Goal: Information Seeking & Learning: Learn about a topic

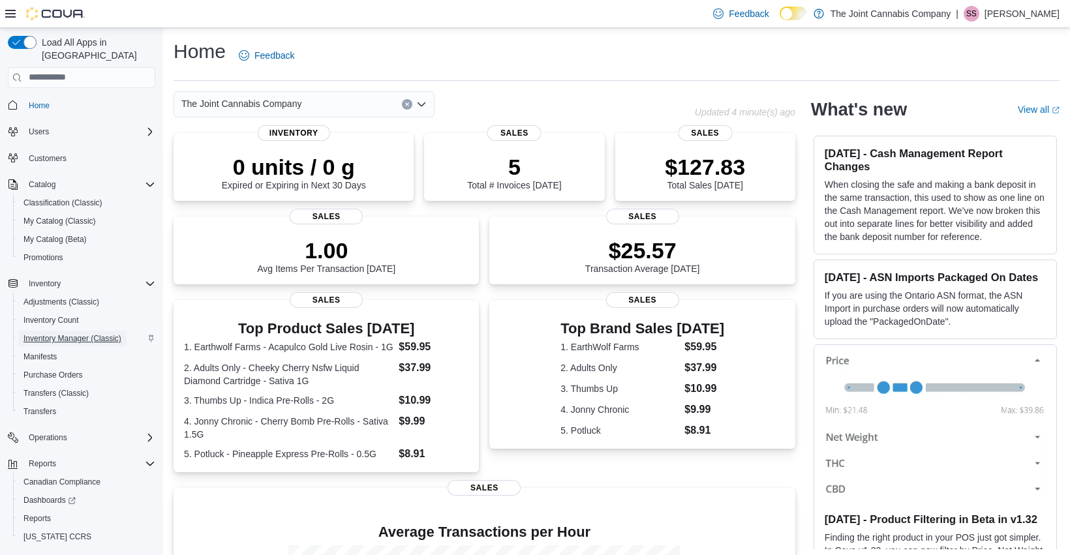
click at [87, 333] on span "Inventory Manager (Classic)" at bounding box center [72, 338] width 98 height 10
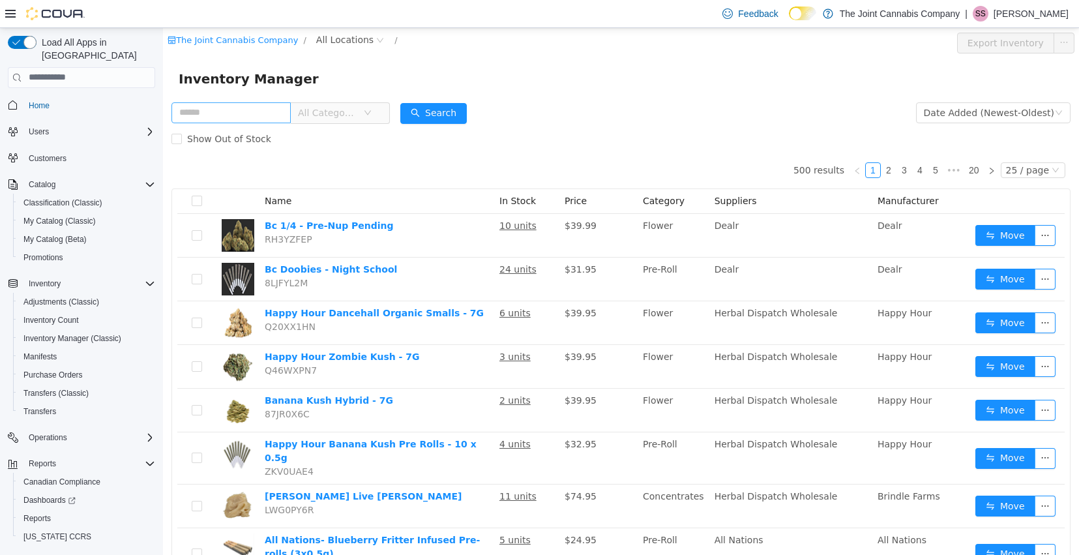
click at [269, 105] on input "text" at bounding box center [231, 112] width 119 height 21
type input "*"
type input "****"
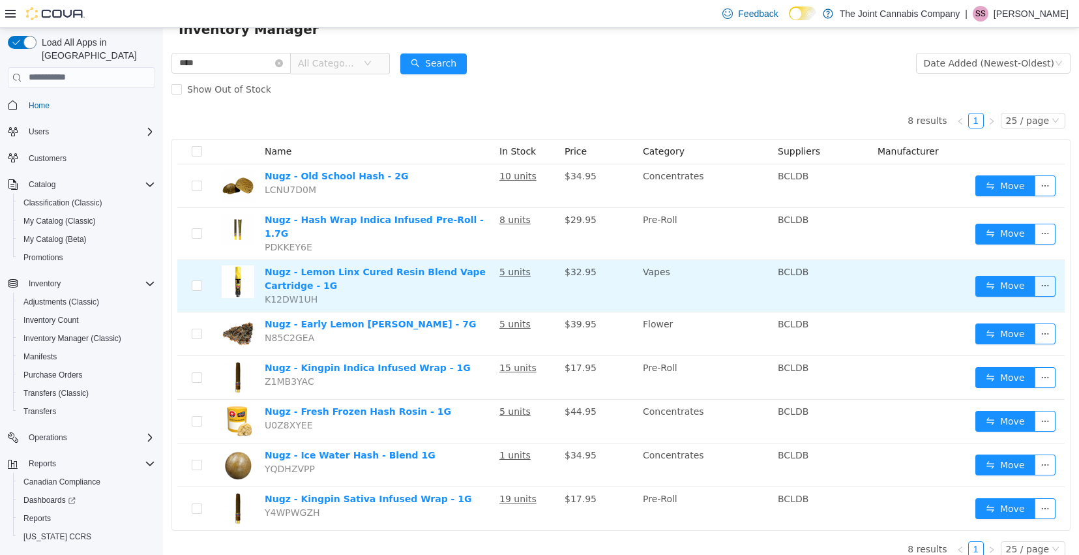
scroll to position [54, 0]
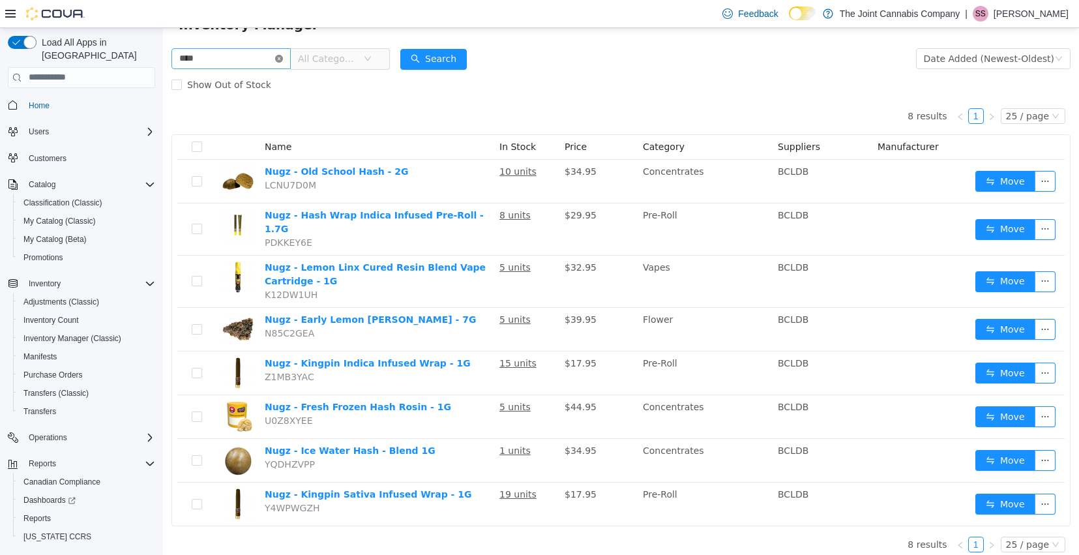
click at [283, 58] on icon "icon: close-circle" at bounding box center [279, 58] width 8 height 8
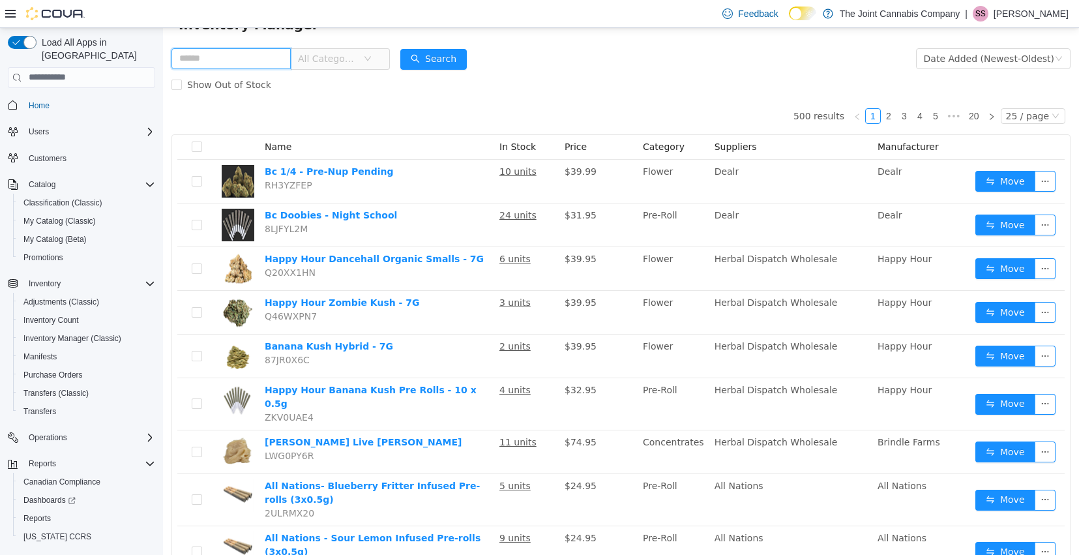
click at [263, 62] on input "text" at bounding box center [231, 58] width 119 height 21
type input "****"
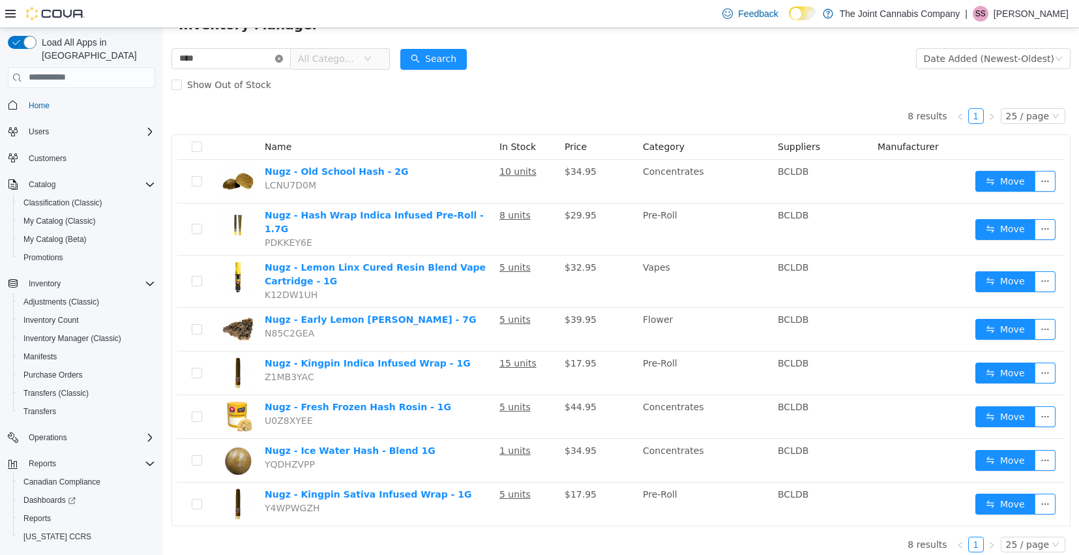
click at [283, 58] on icon "icon: close-circle" at bounding box center [279, 58] width 8 height 8
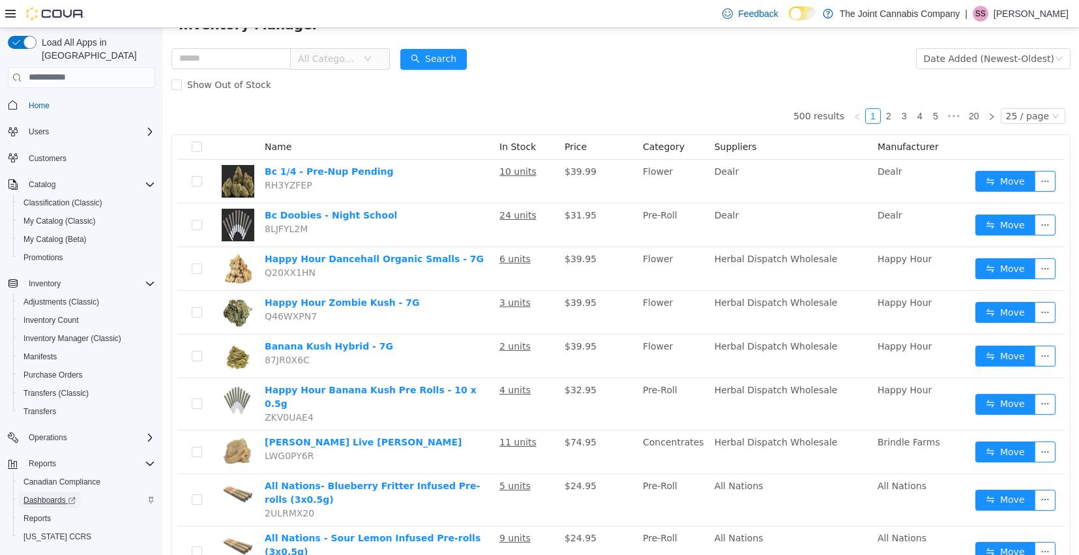
click at [45, 495] on span "Dashboards" at bounding box center [49, 500] width 52 height 10
click at [244, 59] on input "text" at bounding box center [231, 58] width 119 height 21
type input "*********"
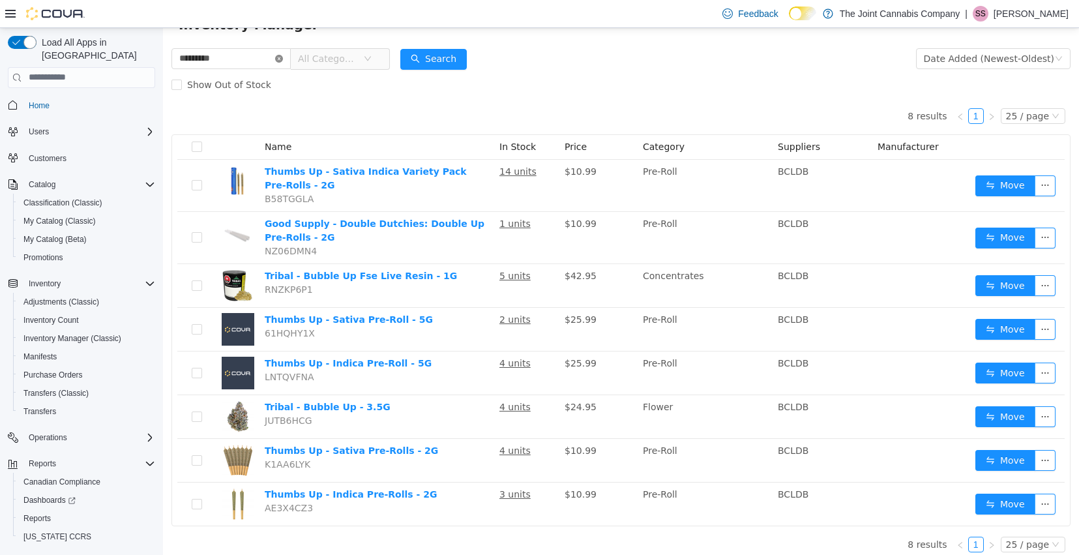
click at [283, 59] on icon "icon: close-circle" at bounding box center [279, 58] width 8 height 8
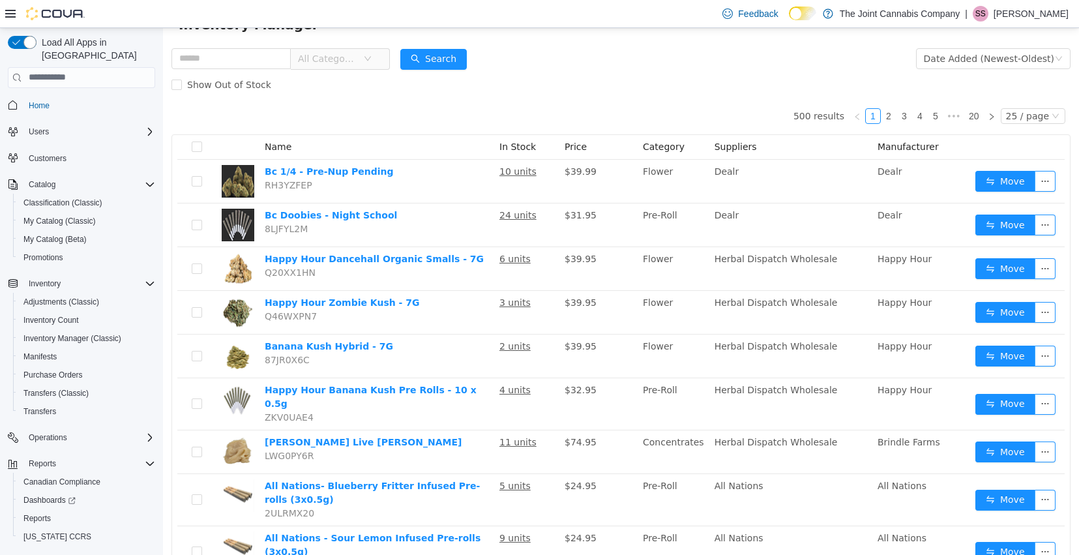
click at [372, 60] on icon "icon: down" at bounding box center [368, 58] width 8 height 8
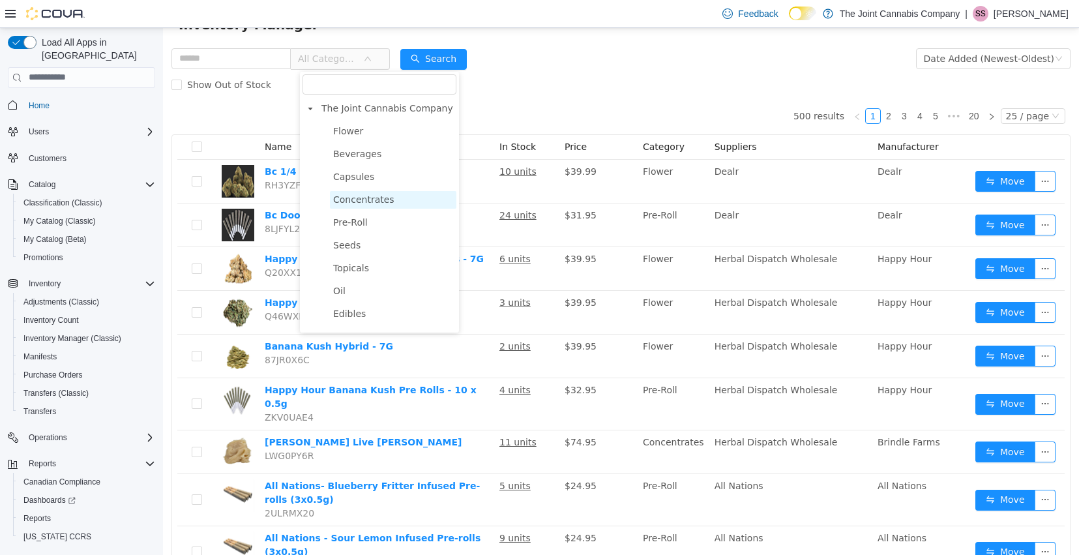
click at [374, 203] on span "Concentrates" at bounding box center [363, 199] width 61 height 10
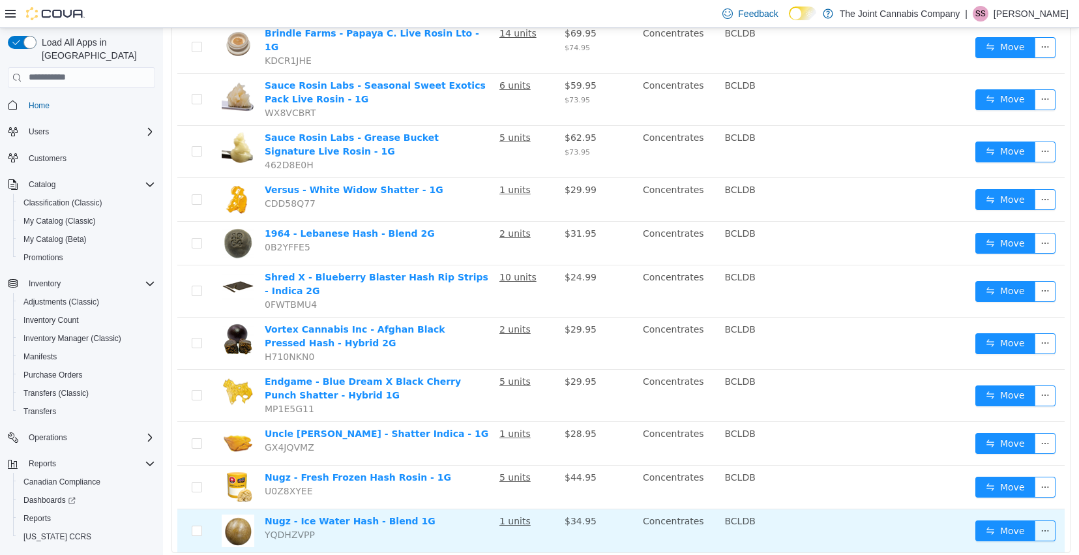
scroll to position [873, 0]
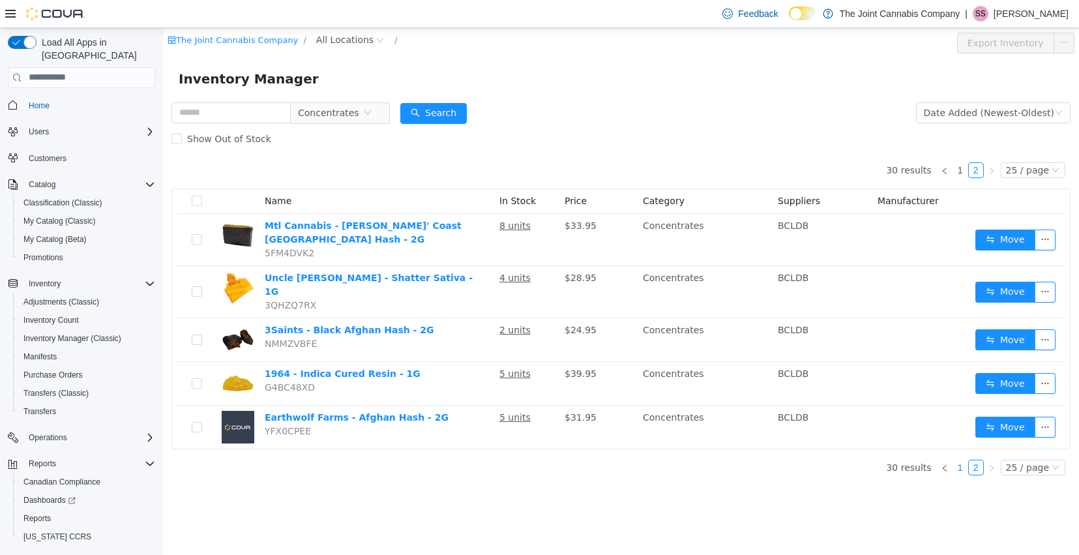
click at [963, 460] on link "1" at bounding box center [961, 467] width 14 height 14
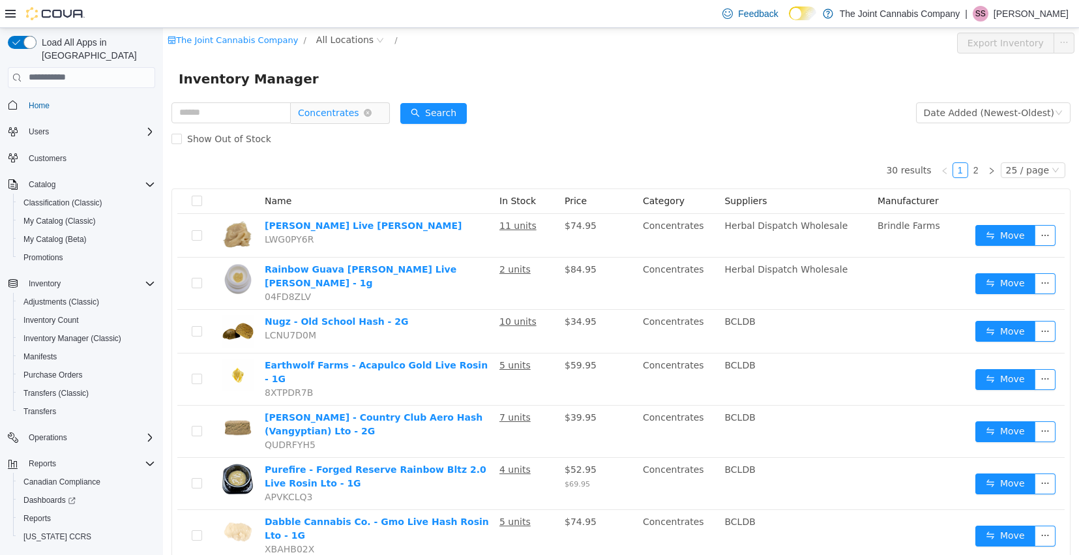
click at [379, 106] on span "Concentrates" at bounding box center [334, 112] width 89 height 21
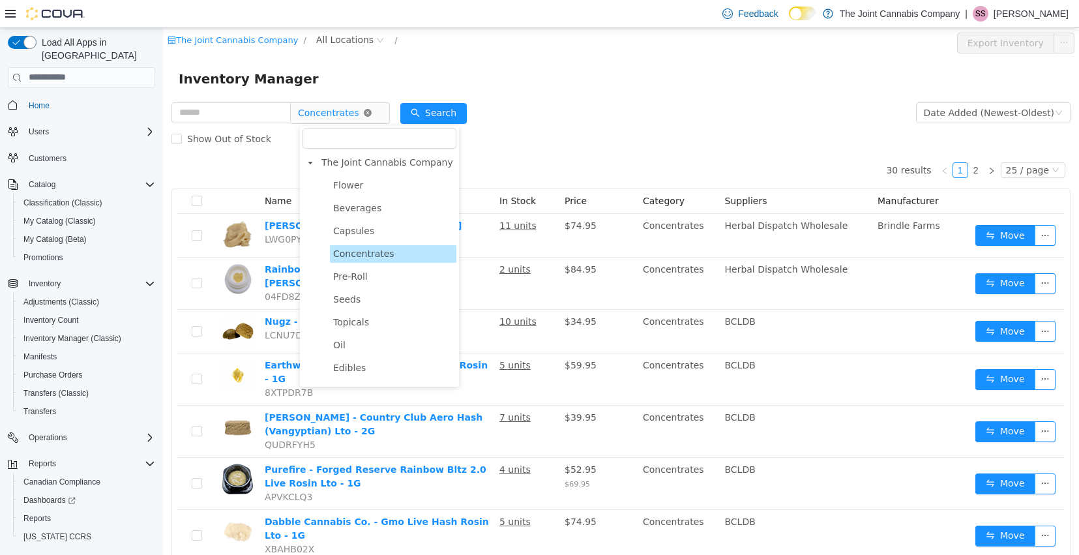
click at [372, 112] on icon "icon: close-circle" at bounding box center [368, 112] width 8 height 8
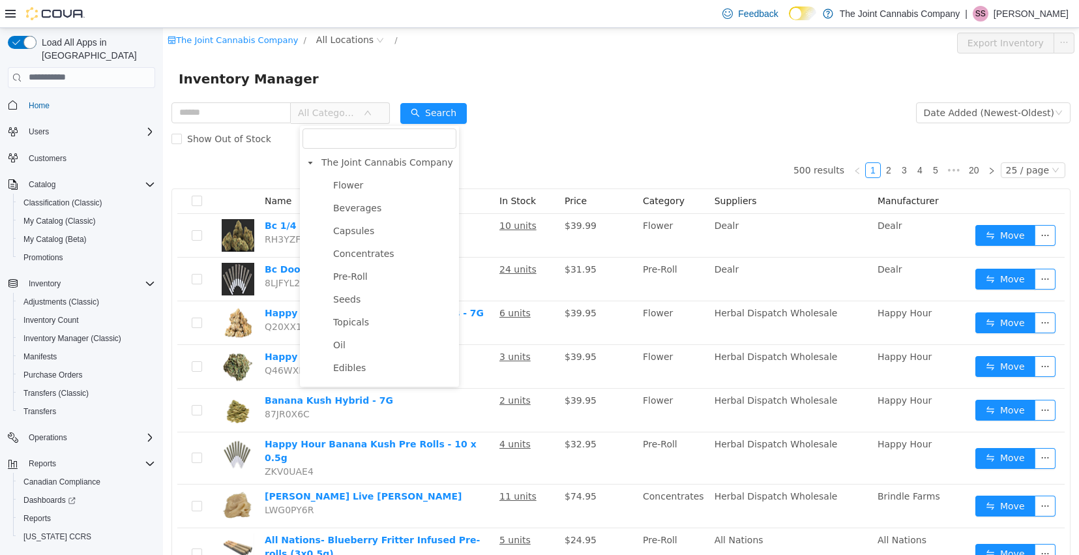
click at [600, 115] on form "All Categories Date Added (Newest-Oldest) Search Show Out of Stock" at bounding box center [621, 125] width 899 height 52
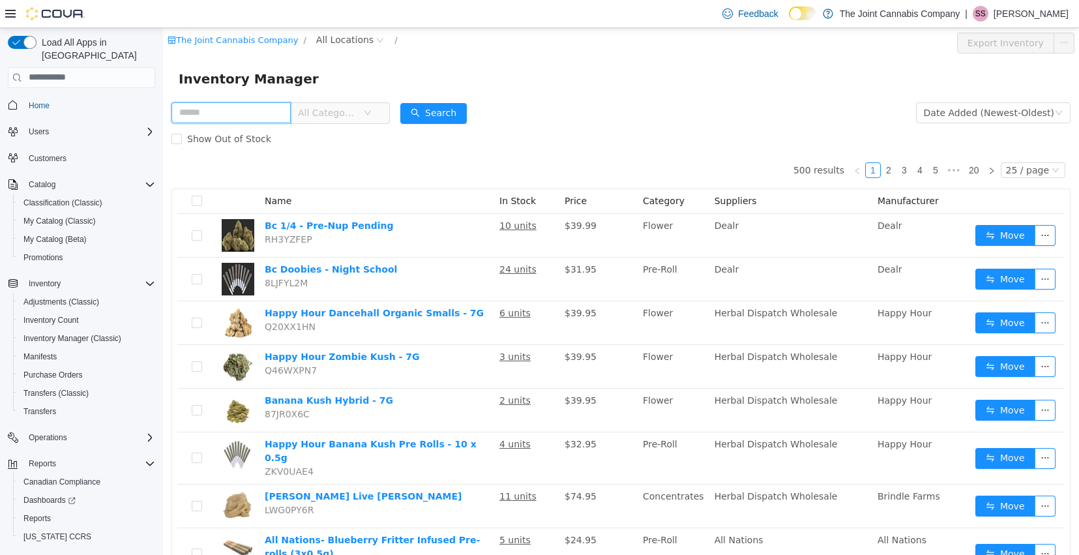
click at [215, 105] on input "text" at bounding box center [231, 112] width 119 height 21
type input "**********"
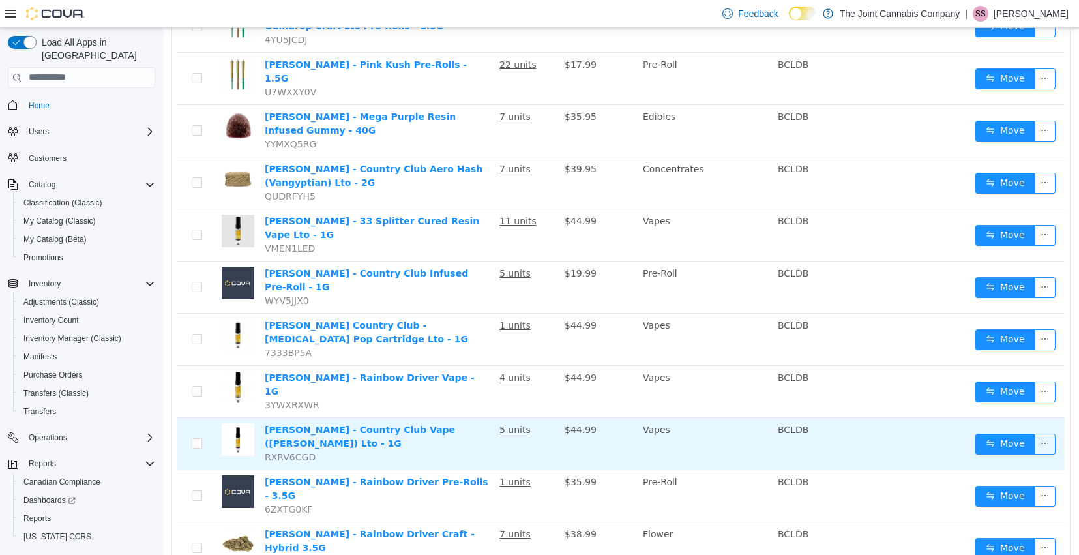
scroll to position [218, 0]
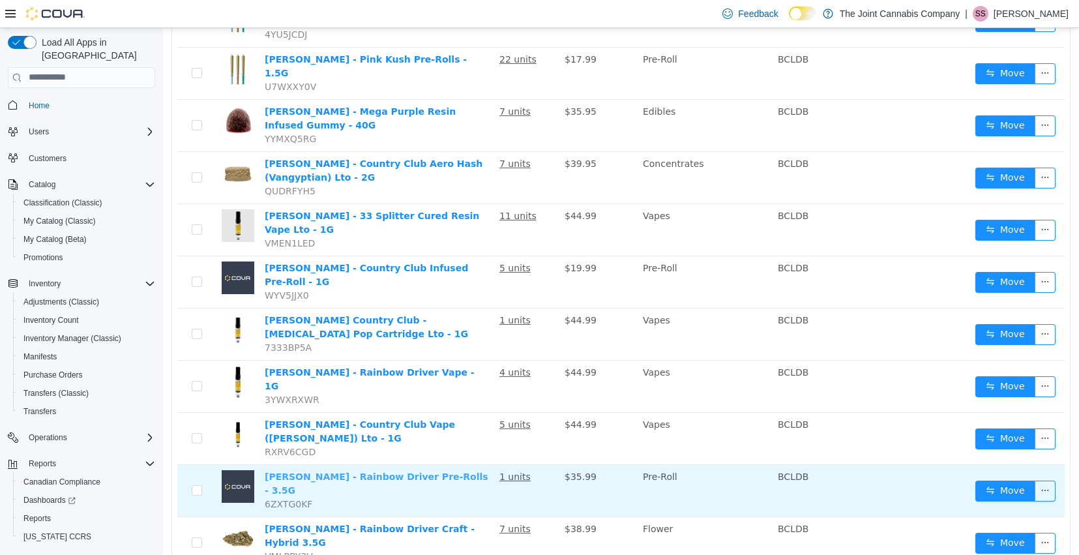
click at [435, 471] on link "[PERSON_NAME] - Rainbow Driver Pre-Rolls - 3.5G" at bounding box center [377, 483] width 224 height 24
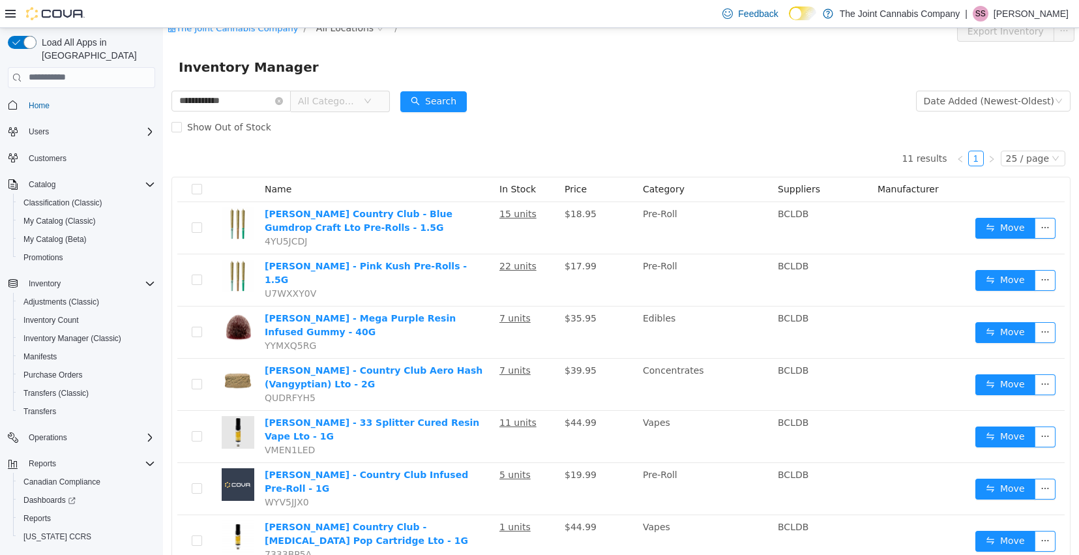
scroll to position [0, 0]
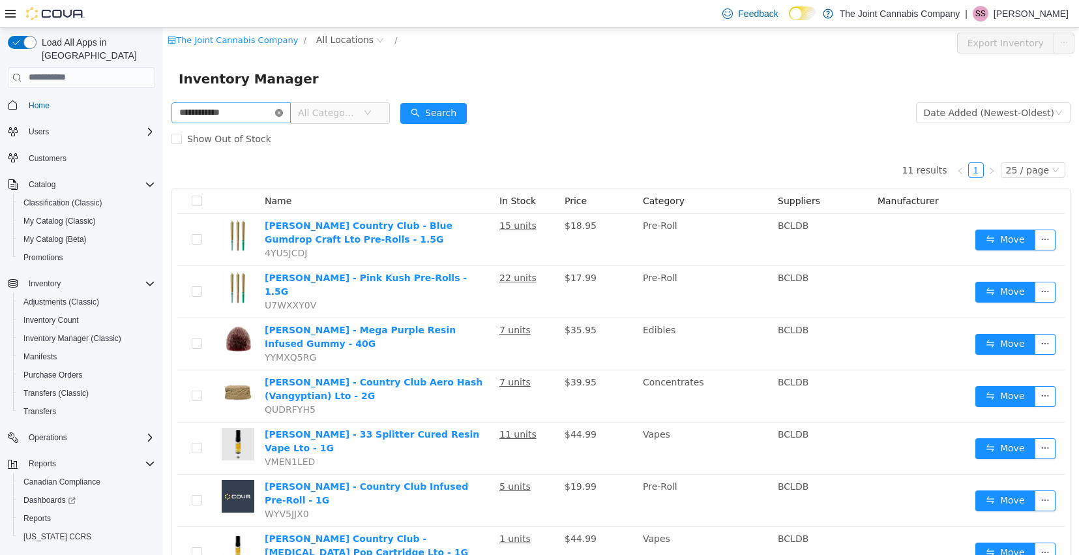
click at [283, 112] on icon "icon: close-circle" at bounding box center [279, 112] width 8 height 8
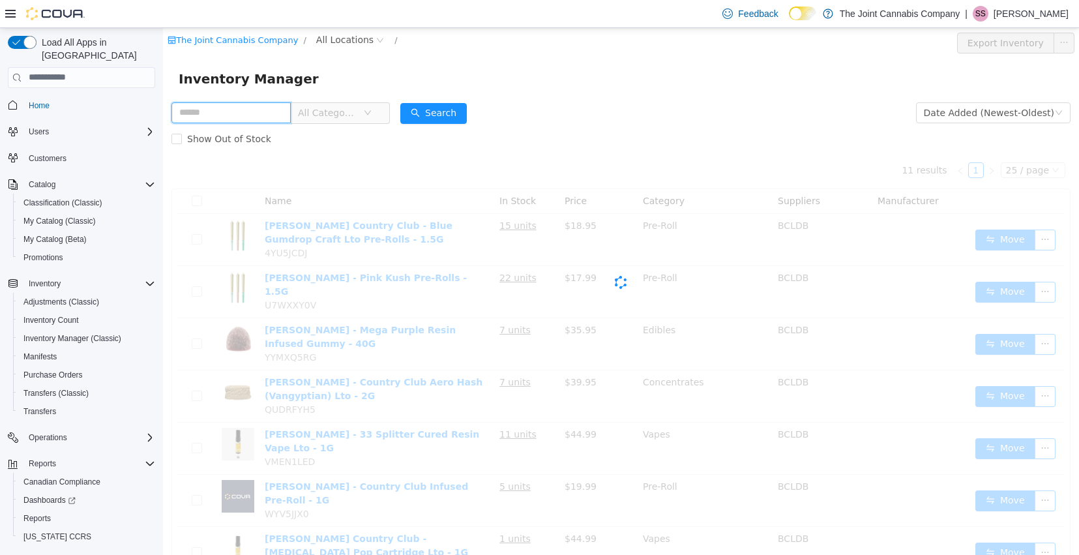
click at [239, 115] on input "text" at bounding box center [231, 112] width 119 height 21
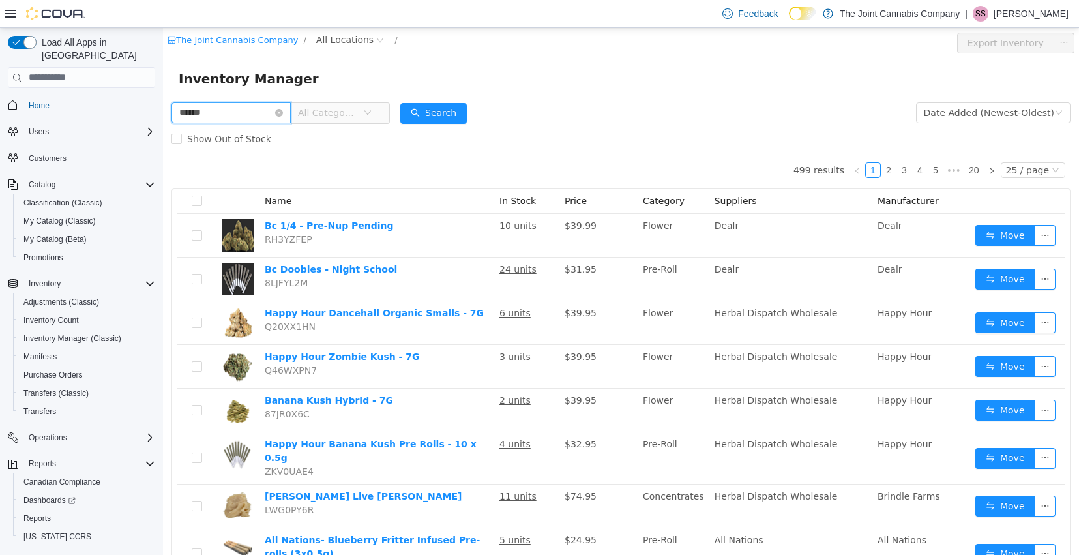
type input "******"
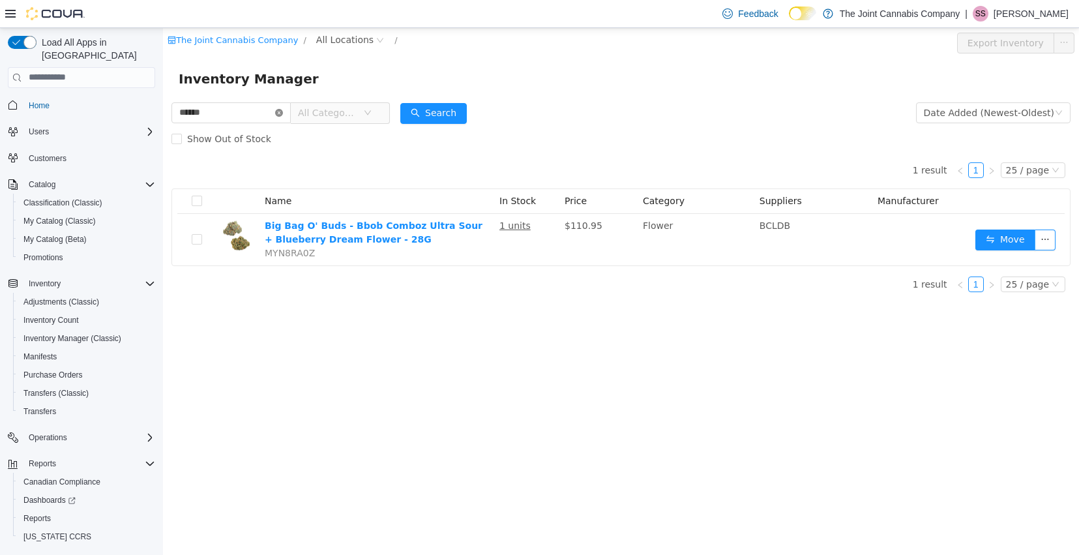
click at [283, 112] on icon "icon: close-circle" at bounding box center [279, 112] width 8 height 8
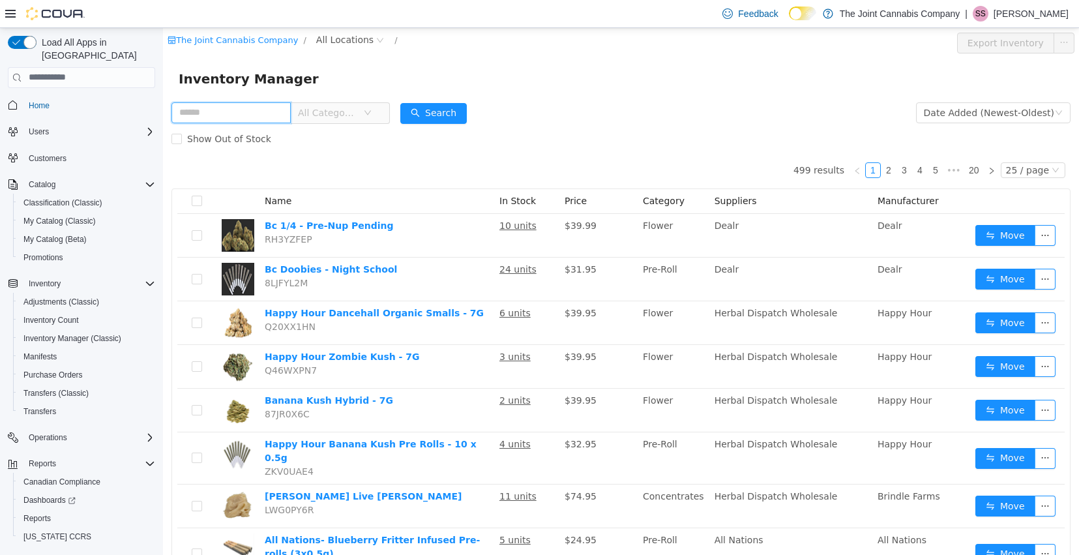
click at [284, 112] on input "text" at bounding box center [231, 112] width 119 height 21
